Goal: Task Accomplishment & Management: Complete application form

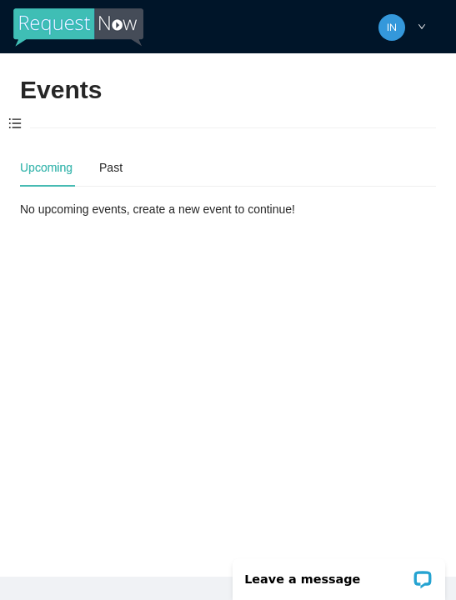
click at [7, 126] on span at bounding box center [15, 124] width 30 height 35
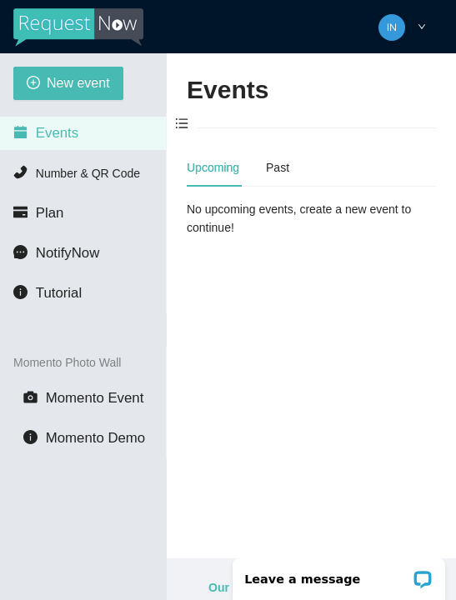
click at [43, 86] on button "New event" at bounding box center [68, 83] width 110 height 33
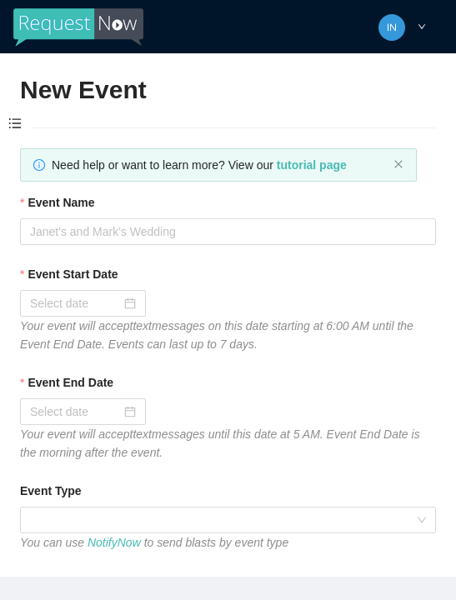
type textarea "Thanks for coming to Guitars and Cadillacs! Follow us on FB & IG @guitarsandcad…"
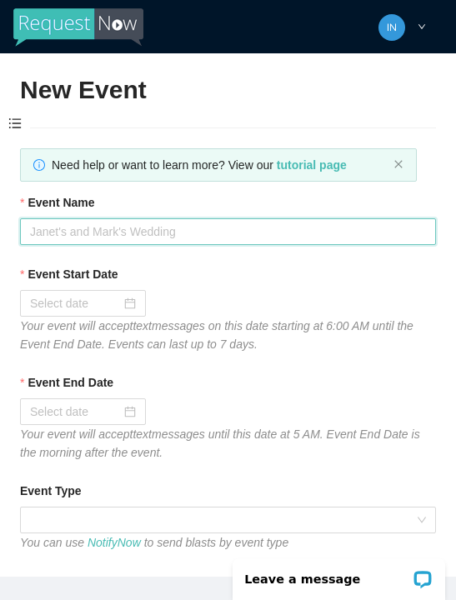
click at [96, 229] on input "Event Name" at bounding box center [228, 231] width 416 height 27
type input "[DATE] Night"
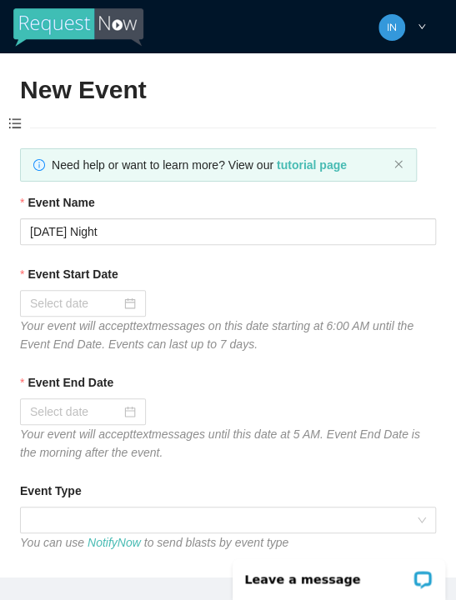
click at [62, 298] on input "Event Start Date" at bounding box center [75, 303] width 91 height 18
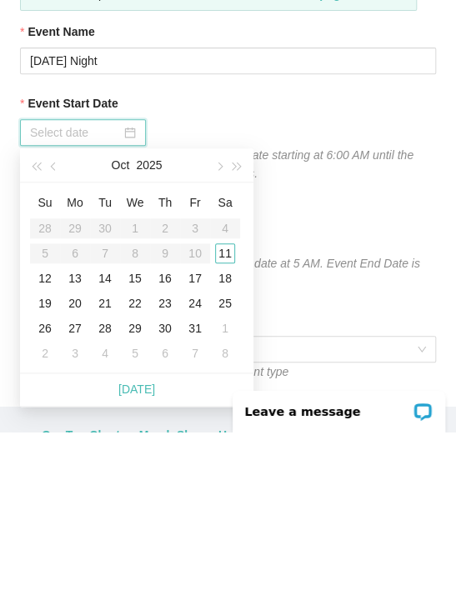
scroll to position [28, 0]
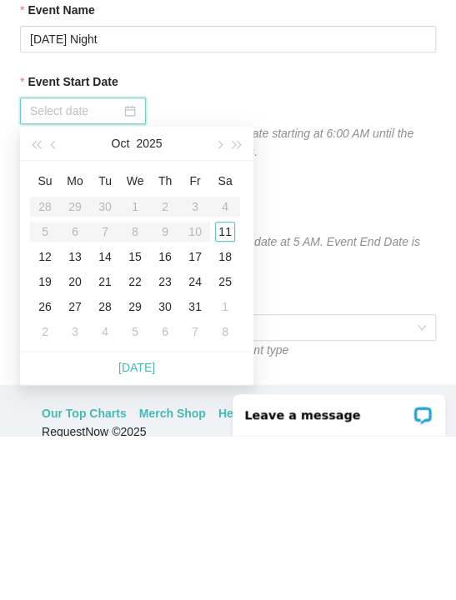
click at [127, 525] on link "[DATE]" at bounding box center [136, 531] width 37 height 13
type input "[DATE]"
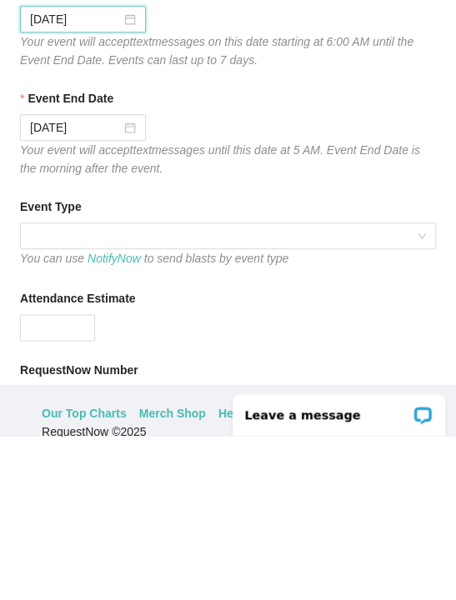
scroll to position [132, 0]
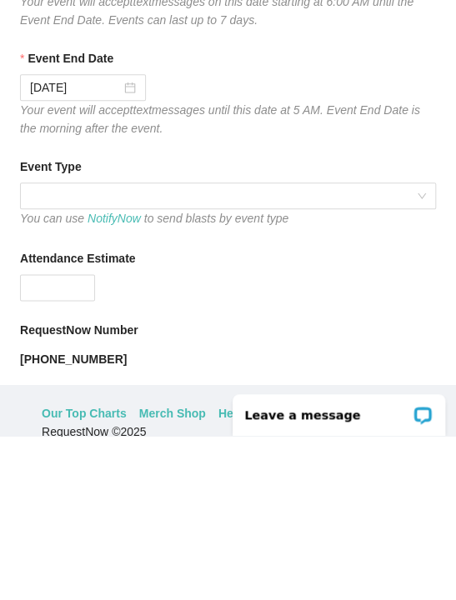
click at [132, 347] on span at bounding box center [228, 359] width 396 height 25
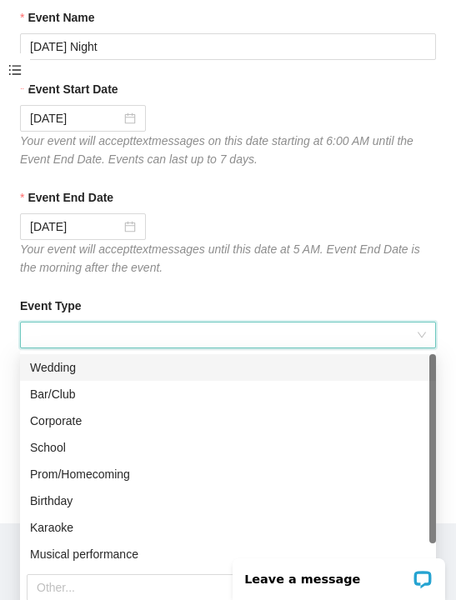
click at [61, 401] on div "Bar/Club" at bounding box center [228, 394] width 396 height 18
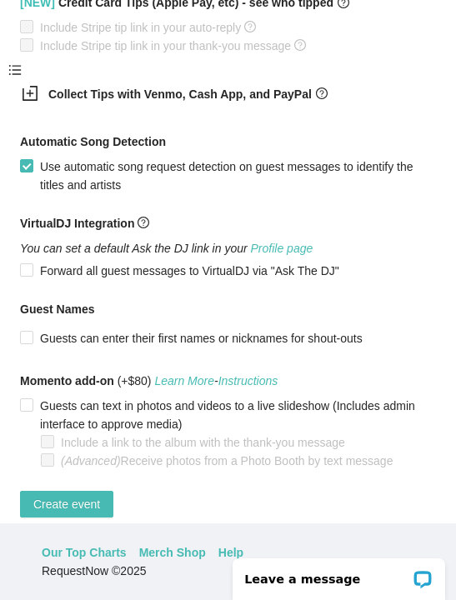
scroll to position [1099, 0]
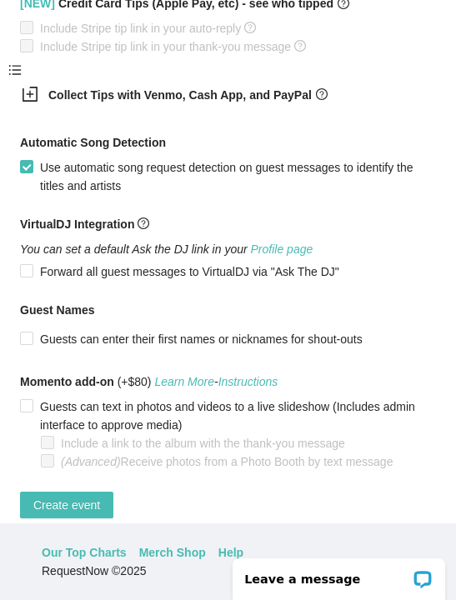
click at [80, 514] on span "Create event" at bounding box center [66, 505] width 67 height 18
type textarea "Thanks for coming to Guitars and Cadillacs! Follow us on FB & IG @guitarsandcad…"
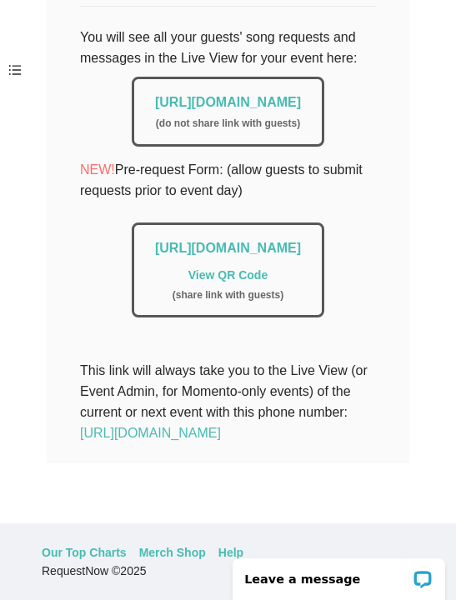
scroll to position [421, 0]
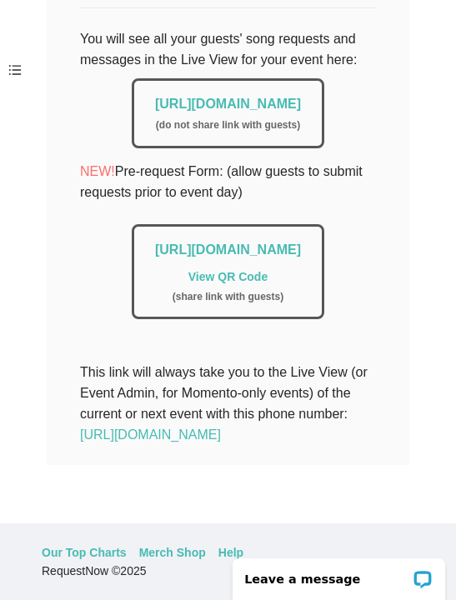
click at [244, 97] on link "[URL][DOMAIN_NAME]" at bounding box center [228, 104] width 146 height 14
